Goal: Information Seeking & Learning: Learn about a topic

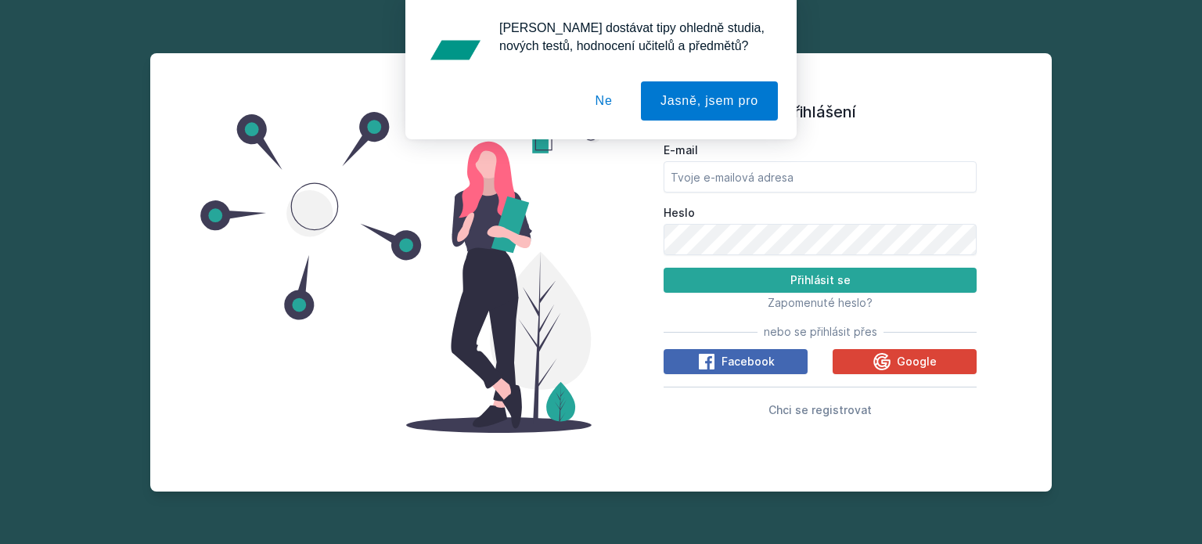
click at [613, 91] on button "Ne" at bounding box center [604, 100] width 56 height 39
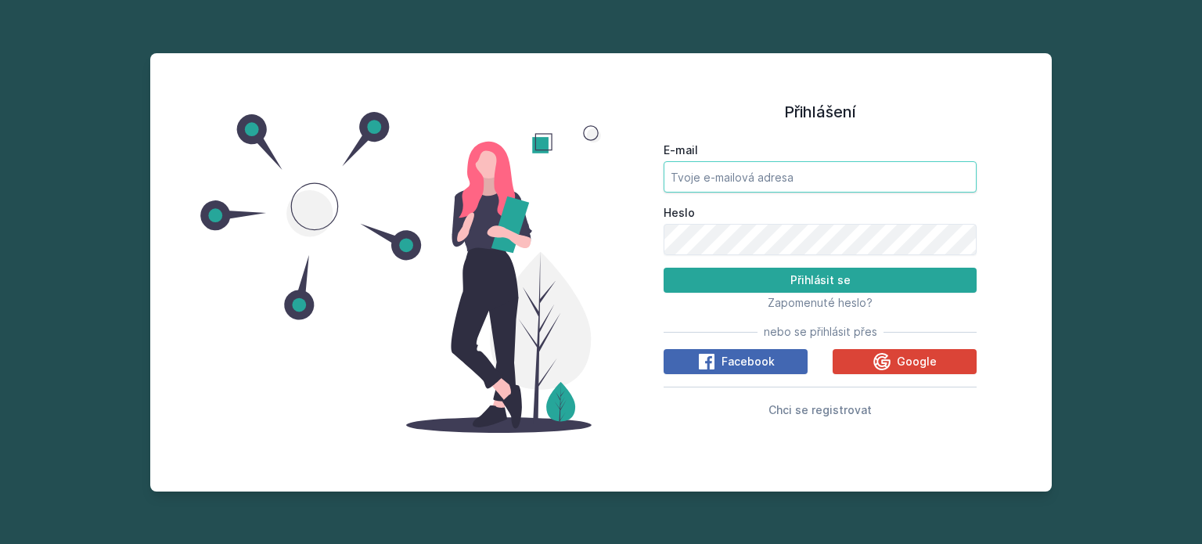
click at [786, 172] on input "E-mail" at bounding box center [820, 176] width 313 height 31
type input "[EMAIL_ADDRESS][DOMAIN_NAME]"
click at [664, 268] on button "Přihlásit se" at bounding box center [820, 280] width 313 height 25
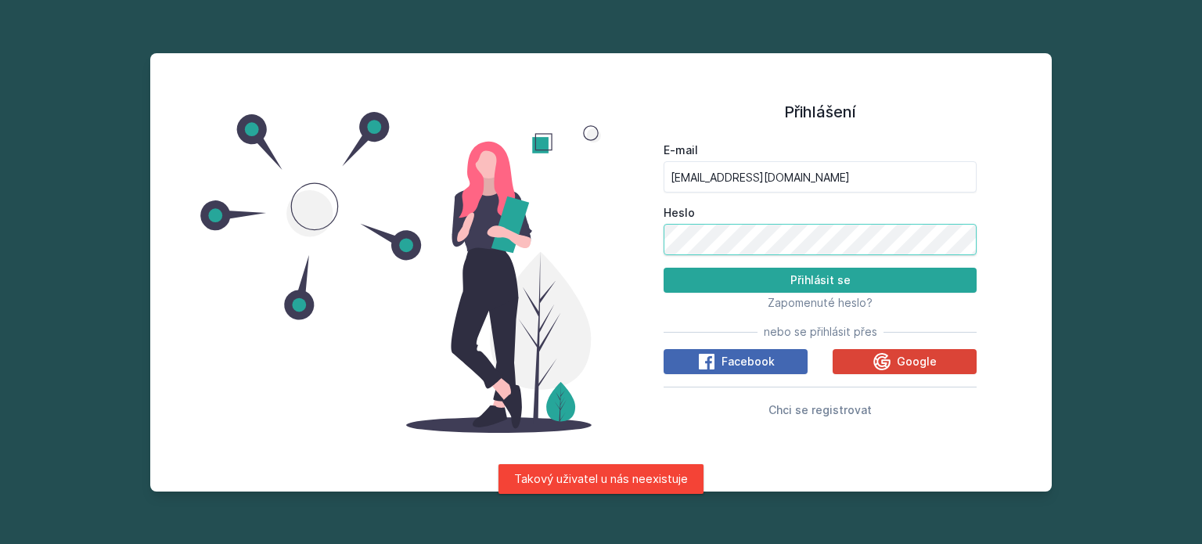
click at [545, 242] on div "Přihlášení E-mail [EMAIL_ADDRESS][DOMAIN_NAME] Heslo Přihlásit se Zapomenuté he…" at bounding box center [600, 272] width 901 height 438
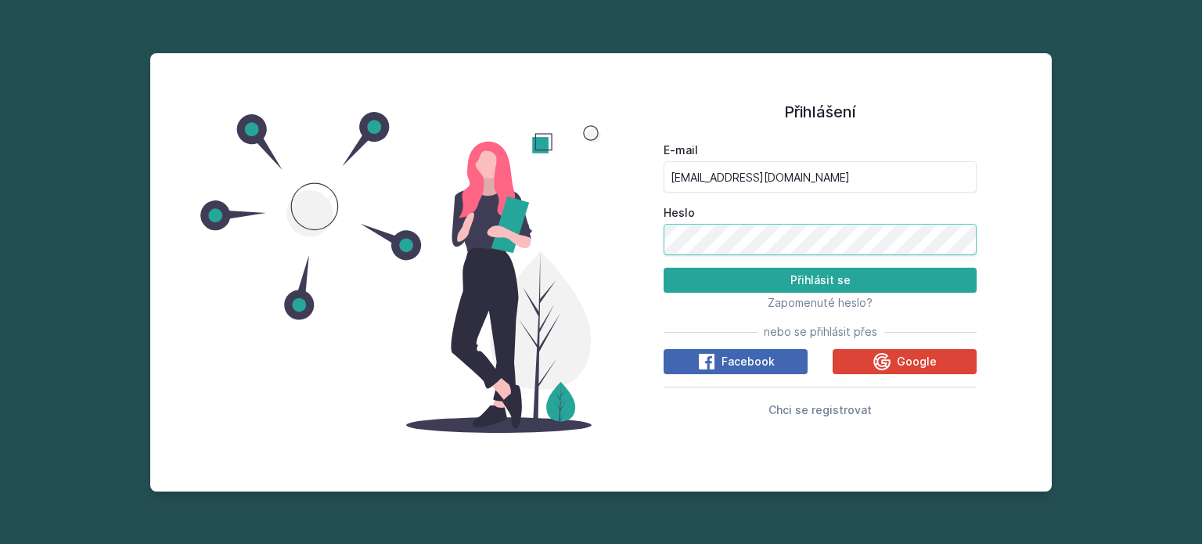
click at [664, 268] on button "Přihlásit se" at bounding box center [820, 280] width 313 height 25
click at [711, 141] on div "E-mail Heslo Přihlásit se Zapomenuté heslo? nebo se přihlásit přes Facebook Goo…" at bounding box center [820, 277] width 313 height 282
drag, startPoint x: 1140, startPoint y: 2, endPoint x: 829, endPoint y: 39, distance: 313.6
click at [829, 39] on div "Přihlášení E-mail Heslo Přihlásit se Zapomenuté heslo? nebo se přihlásit přes F…" at bounding box center [601, 272] width 1202 height 544
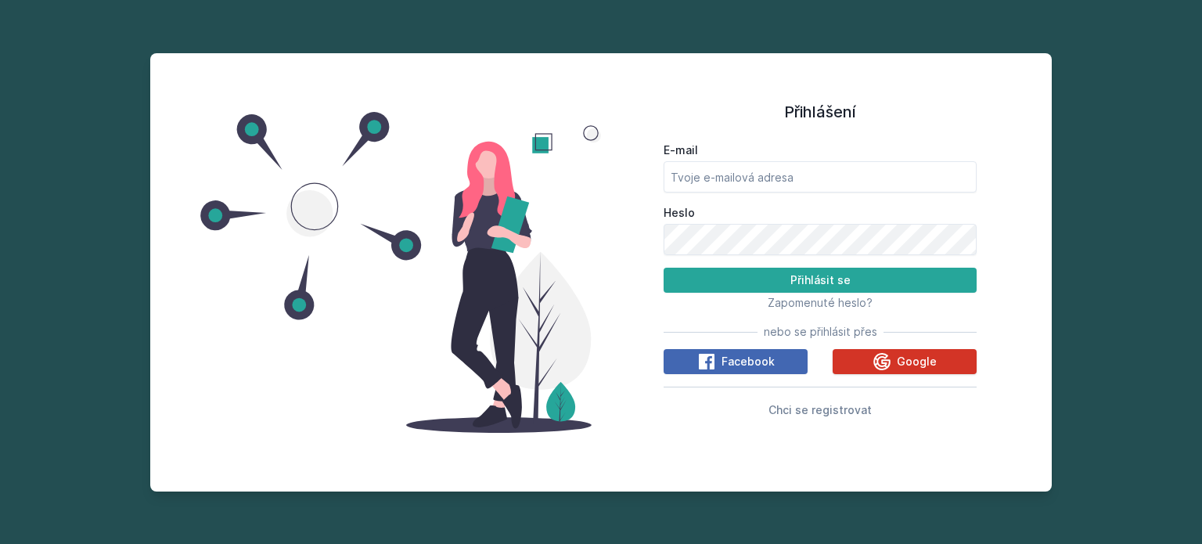
click at [876, 353] on icon at bounding box center [881, 361] width 19 height 19
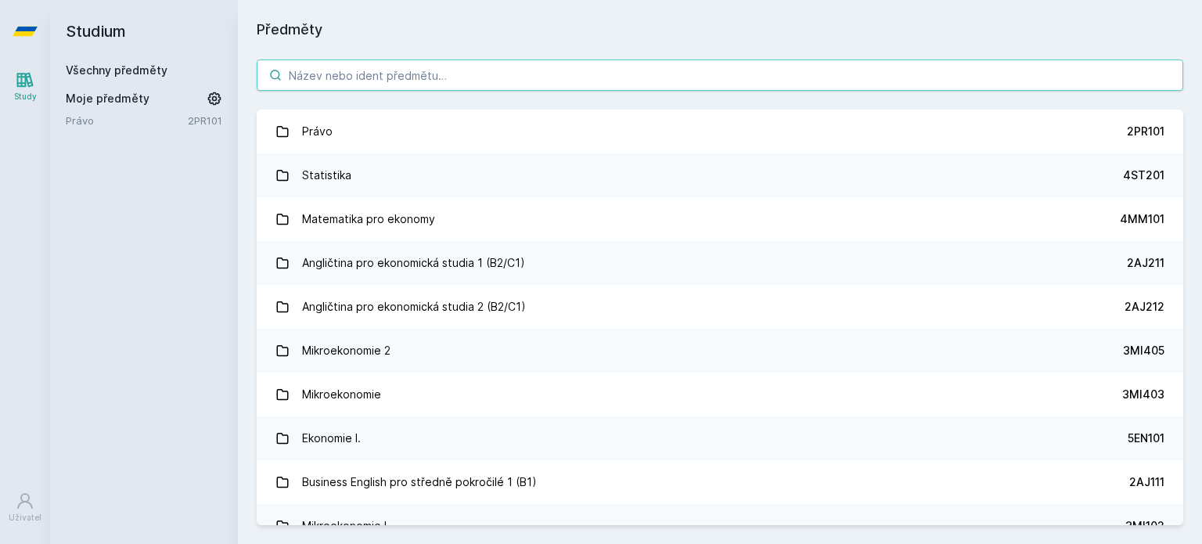
click at [682, 59] on input "search" at bounding box center [720, 74] width 926 height 31
paste input "3SG201"
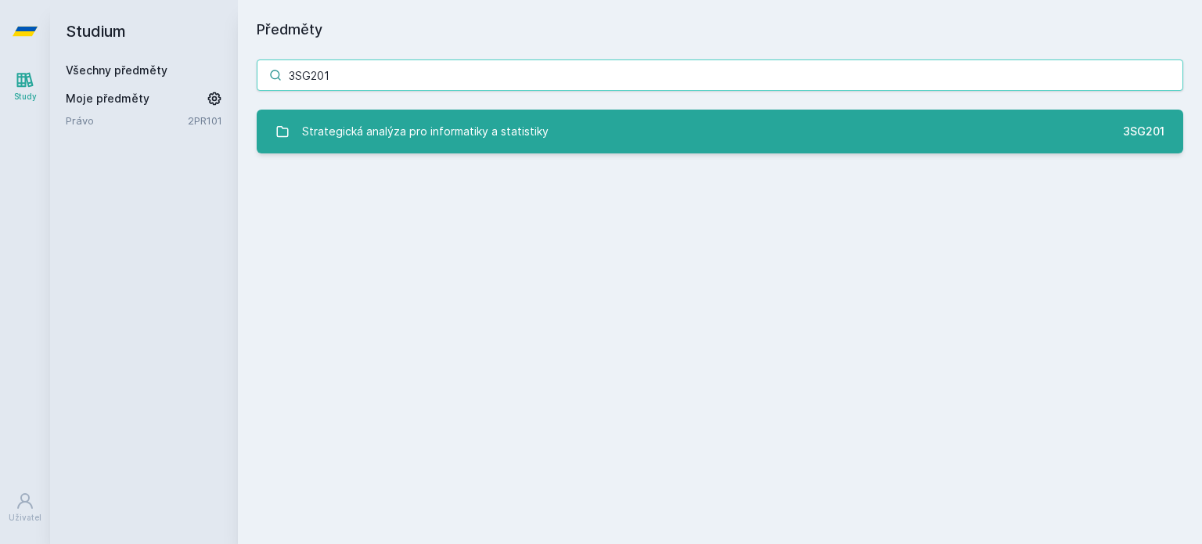
type input "3SG201"
click at [617, 141] on link "Strategická analýza pro informatiky a statistiky 3SG201" at bounding box center [720, 132] width 926 height 44
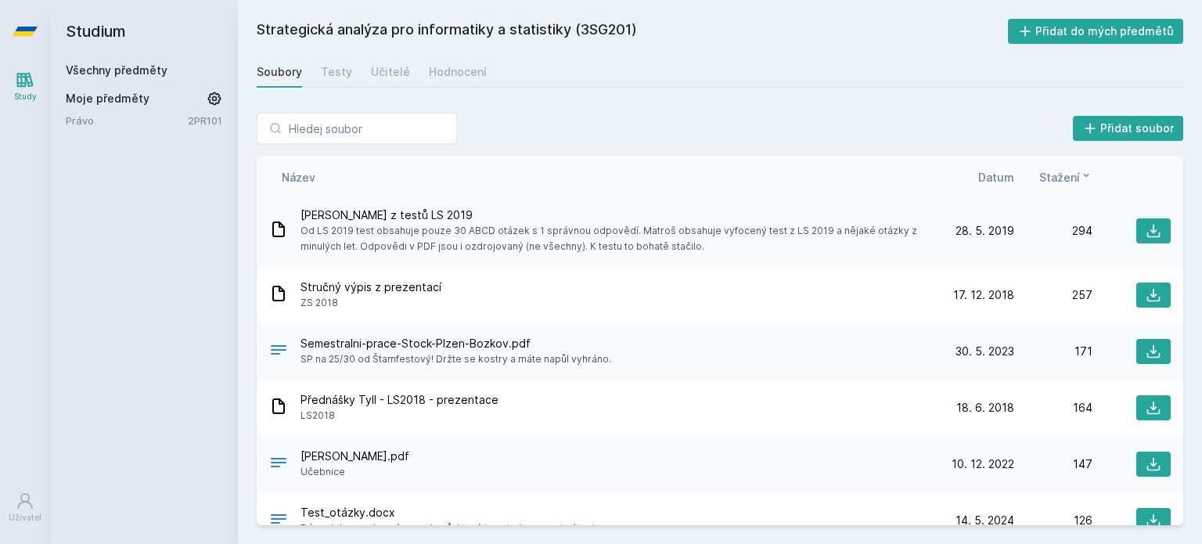
scroll to position [185, 0]
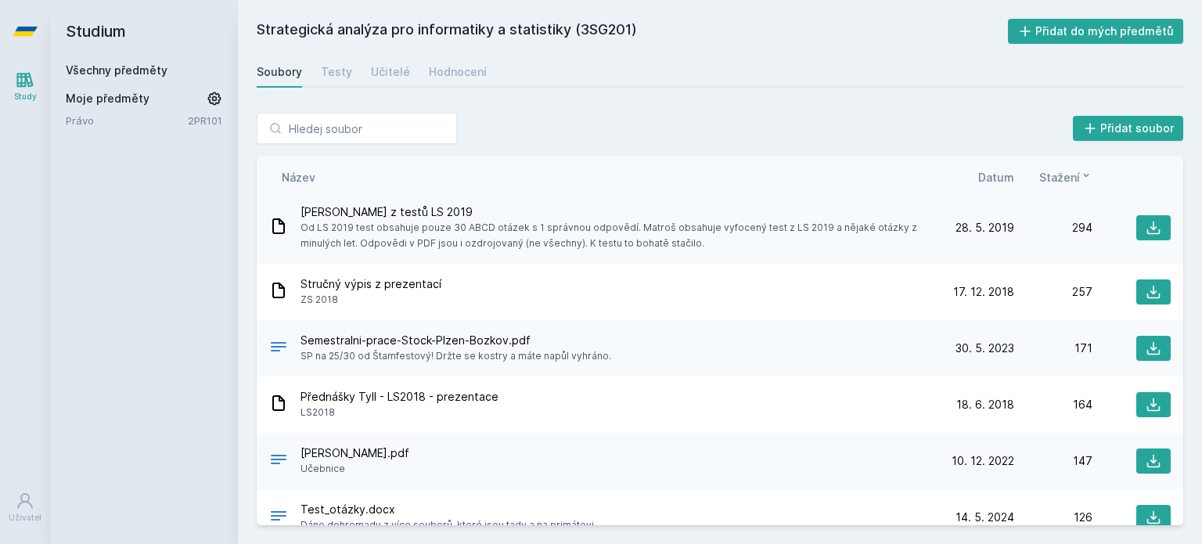
click at [1012, 171] on span "Datum" at bounding box center [996, 177] width 36 height 16
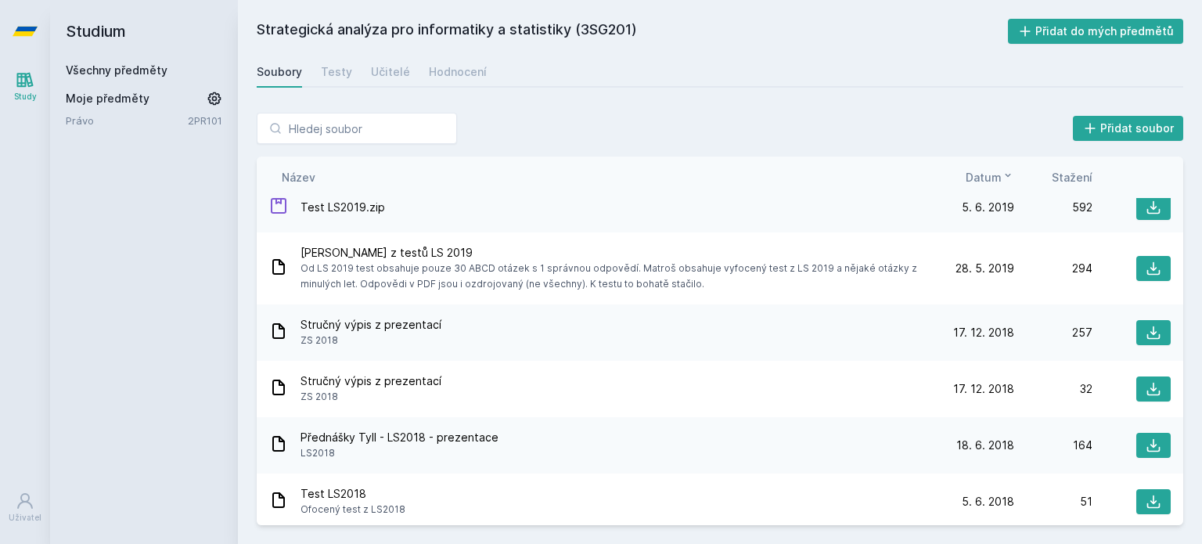
click at [1012, 171] on icon at bounding box center [1008, 175] width 13 height 13
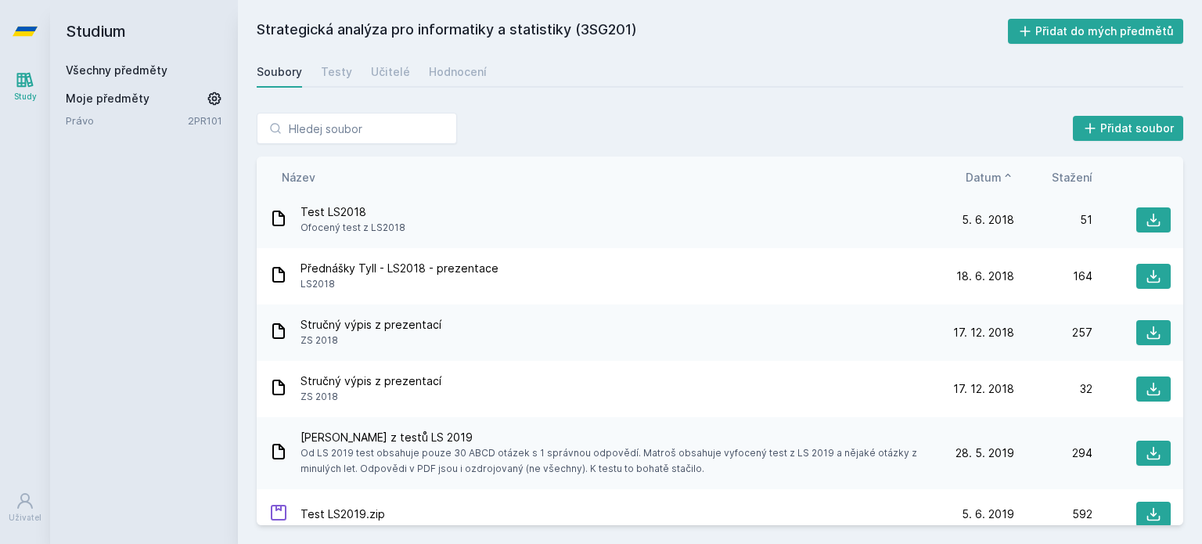
click at [1012, 171] on icon at bounding box center [1008, 175] width 13 height 13
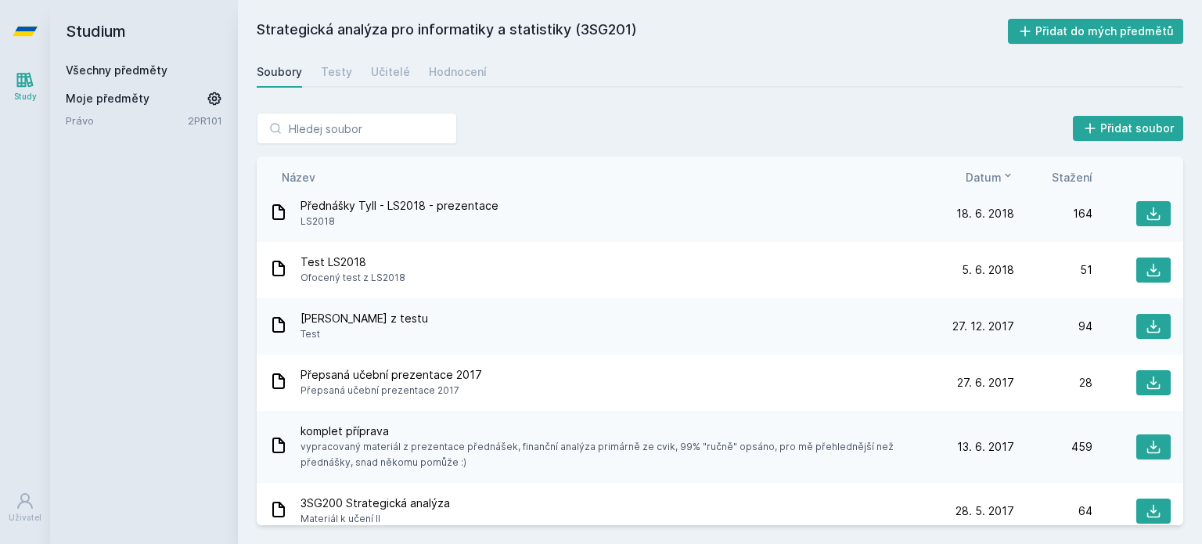
click at [1012, 171] on icon at bounding box center [1008, 175] width 13 height 13
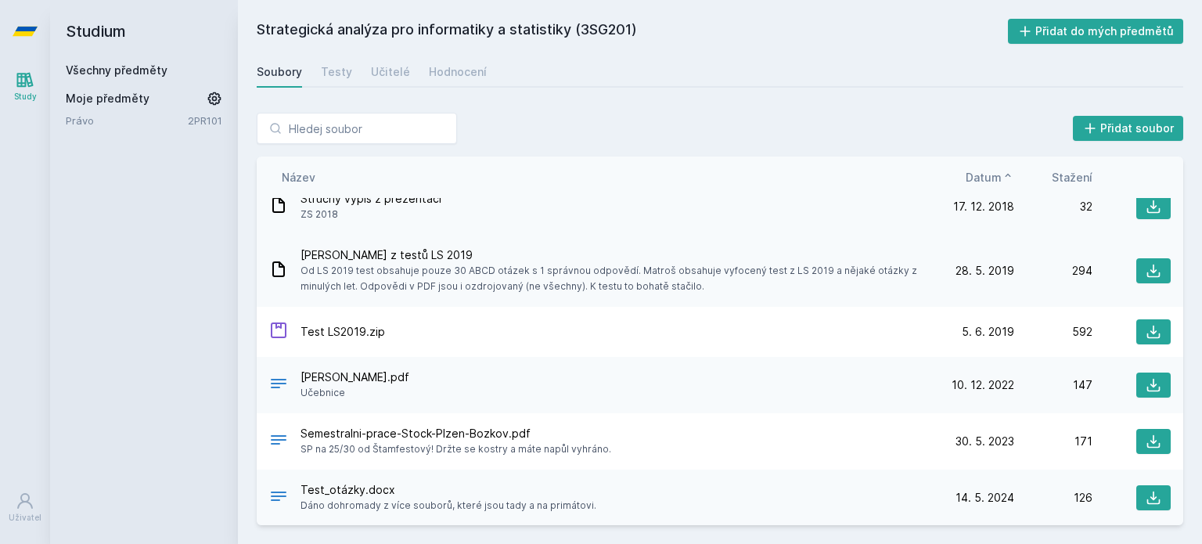
scroll to position [599, 0]
click at [1158, 381] on button at bounding box center [1153, 384] width 34 height 25
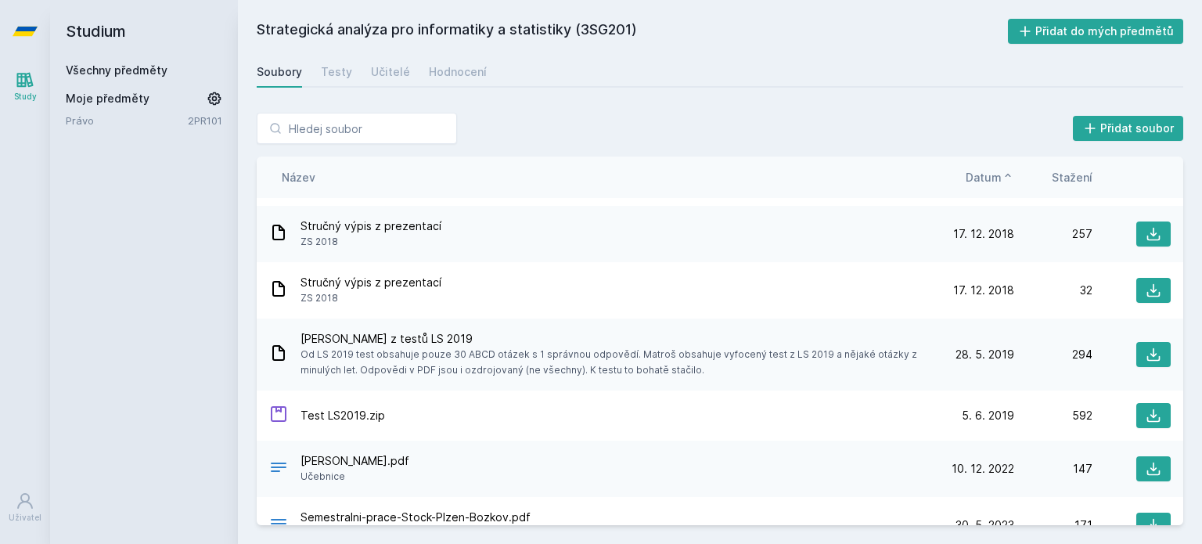
scroll to position [512, 0]
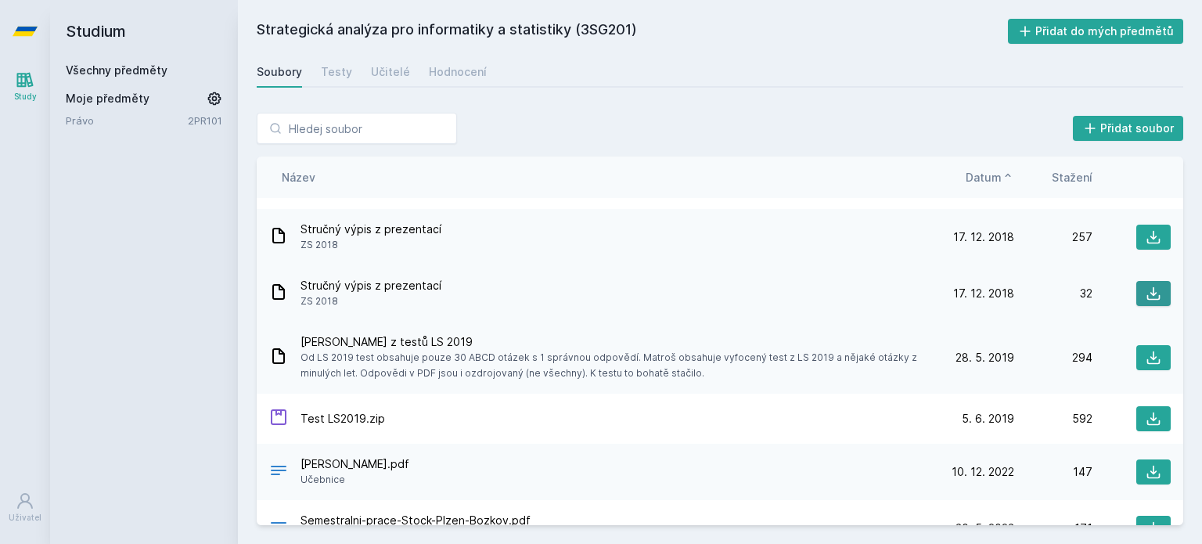
click at [1136, 286] on button at bounding box center [1153, 293] width 34 height 25
